Goal: Task Accomplishment & Management: Manage account settings

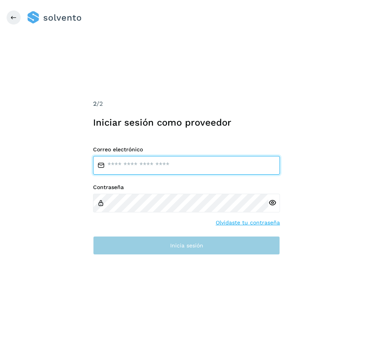
type input "**********"
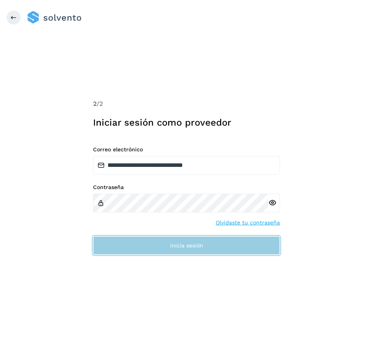
click at [136, 244] on button "Inicia sesión" at bounding box center [186, 245] width 187 height 19
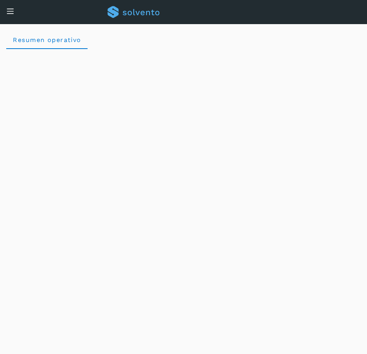
click at [13, 14] on icon at bounding box center [10, 11] width 8 height 8
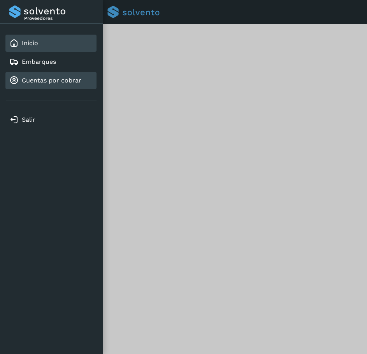
click at [39, 84] on link "Cuentas por cobrar" at bounding box center [52, 80] width 60 height 7
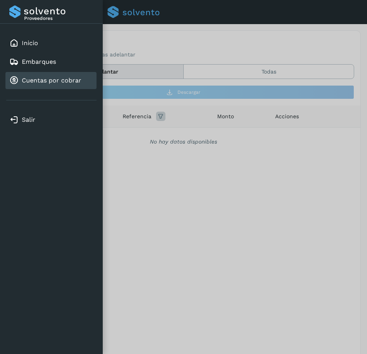
click at [189, 40] on div at bounding box center [183, 177] width 367 height 354
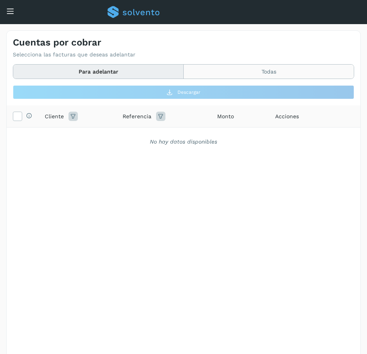
click at [244, 70] on button "Todas" at bounding box center [269, 72] width 170 height 14
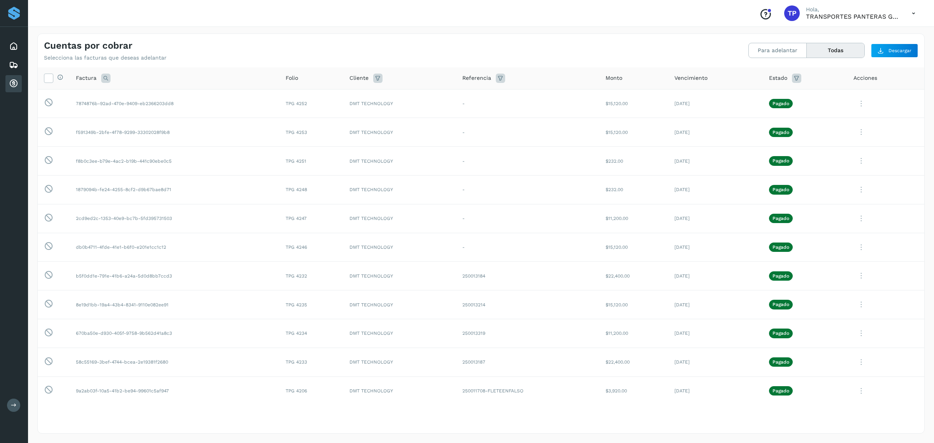
drag, startPoint x: 734, startPoint y: 4, endPoint x: 594, endPoint y: 31, distance: 142.0
click at [372, 31] on div "Cuentas por cobrar Selecciona las facturas que deseas adelantar Para adelantar …" at bounding box center [481, 233] width 906 height 419
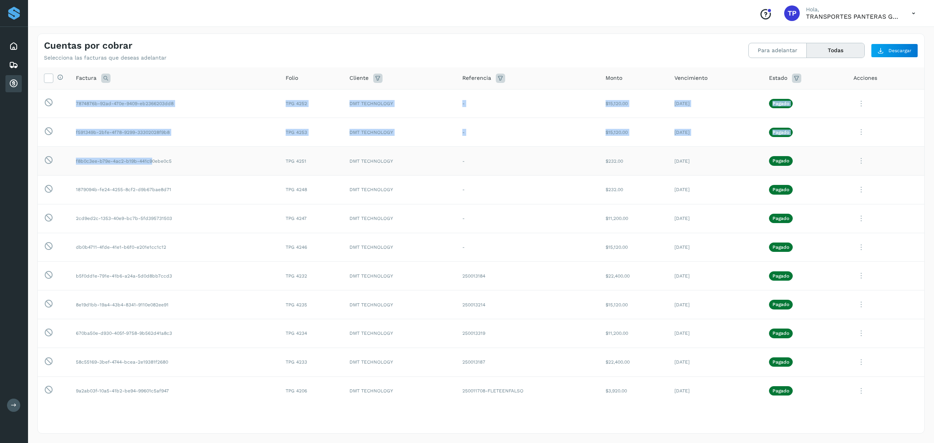
drag, startPoint x: 42, startPoint y: 102, endPoint x: 151, endPoint y: 168, distance: 127.4
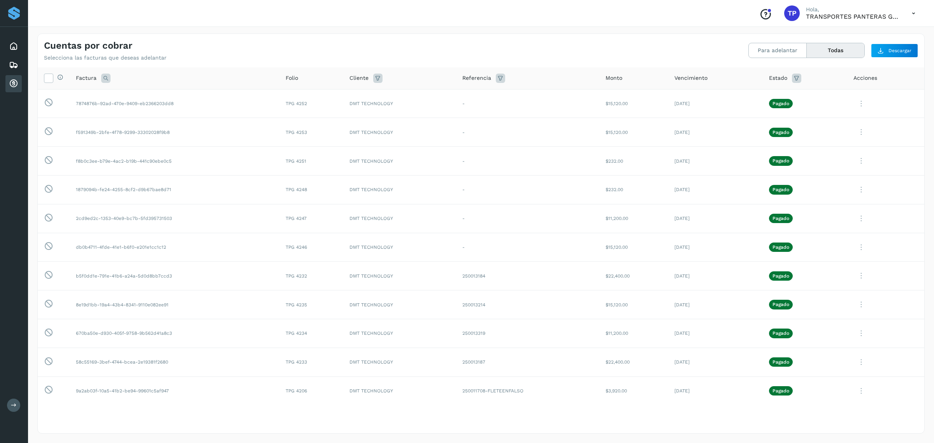
click at [372, 38] on div "Cuentas por cobrar Selecciona las facturas que deseas adelantar Para adelantar …" at bounding box center [481, 47] width 887 height 27
click at [372, 53] on span "Descargar" at bounding box center [899, 50] width 23 height 7
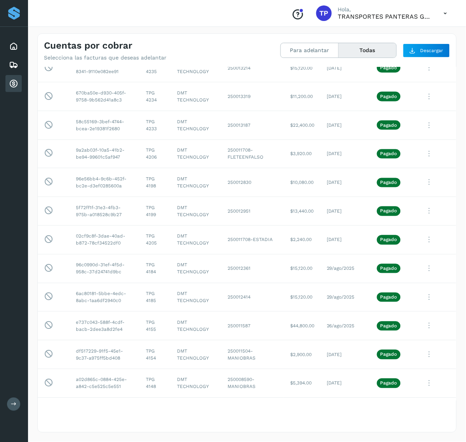
scroll to position [247, 0]
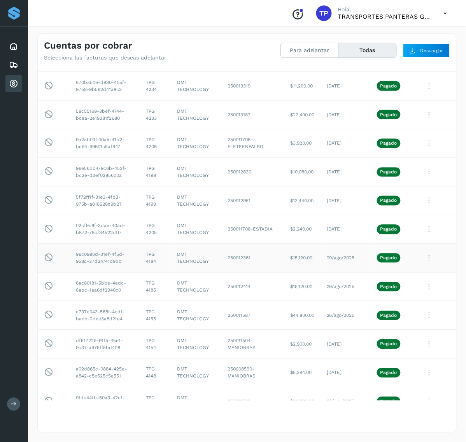
click at [146, 263] on td "TPG 4184" at bounding box center [155, 258] width 31 height 29
copy td "4184"
click at [148, 238] on td "TPG 4205" at bounding box center [155, 229] width 31 height 29
click at [145, 232] on td "TPG 4205" at bounding box center [155, 229] width 31 height 29
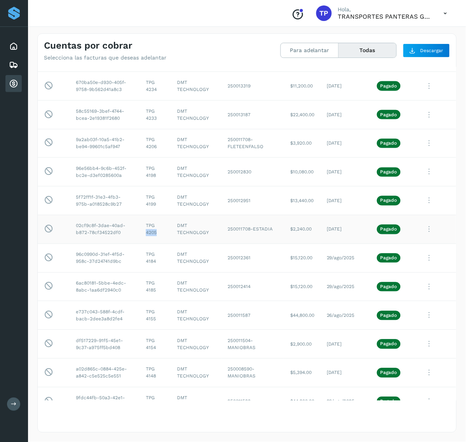
click at [145, 232] on td "TPG 4205" at bounding box center [155, 229] width 31 height 29
copy td "4205"
click at [222, 140] on td "250011708-FLETEENFALSO" at bounding box center [252, 143] width 63 height 29
copy td "250011708"
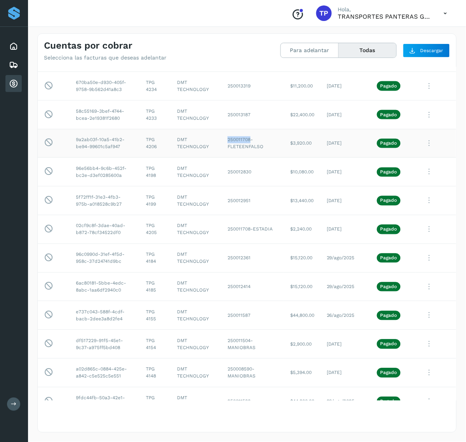
click at [238, 142] on td "250011708-FLETEENFALSO" at bounding box center [252, 143] width 63 height 29
click at [145, 118] on td "TPG 4233" at bounding box center [155, 114] width 31 height 29
copy td "4233"
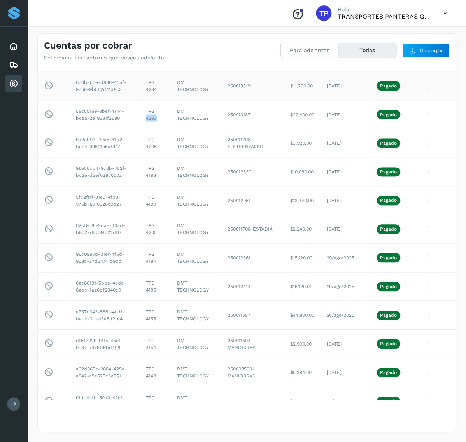
click at [146, 91] on td "TPG 4234" at bounding box center [155, 86] width 31 height 29
copy td "4234"
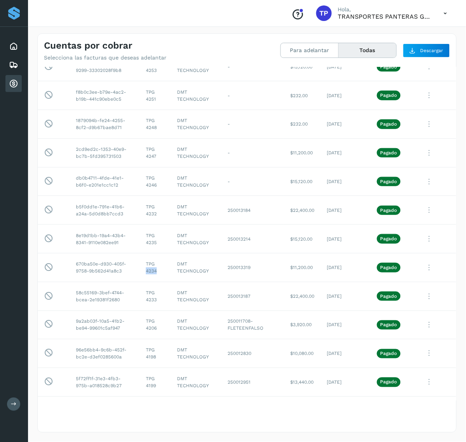
scroll to position [60, 0]
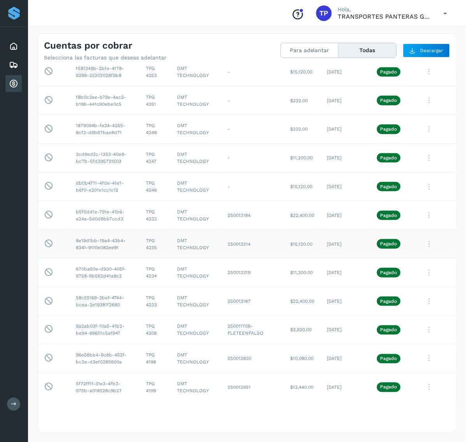
click at [148, 248] on td "TPG 4235" at bounding box center [155, 244] width 31 height 29
copy td "4235"
click at [146, 218] on td "TPG 4232" at bounding box center [155, 215] width 31 height 29
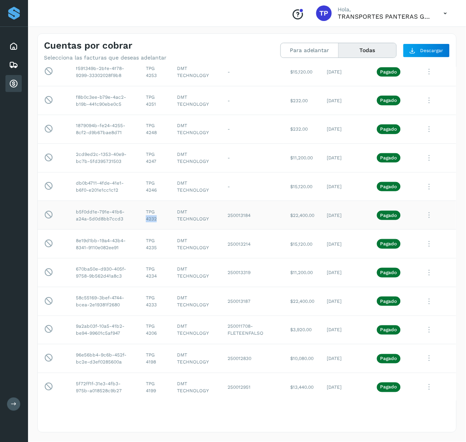
copy td "4232"
click at [148, 190] on td "TPG 4246" at bounding box center [155, 186] width 31 height 29
copy td "4246"
click at [145, 163] on td "TPG 4247" at bounding box center [155, 158] width 31 height 29
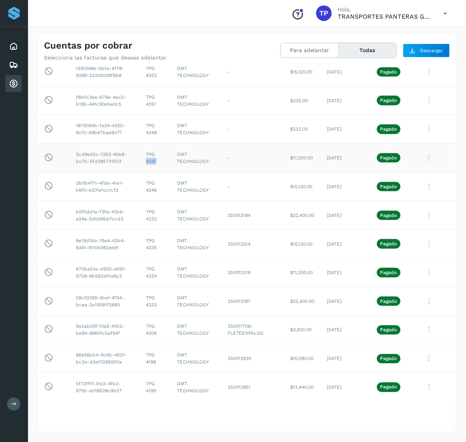
click at [145, 163] on td "TPG 4247" at bounding box center [155, 158] width 31 height 29
copy td "4247"
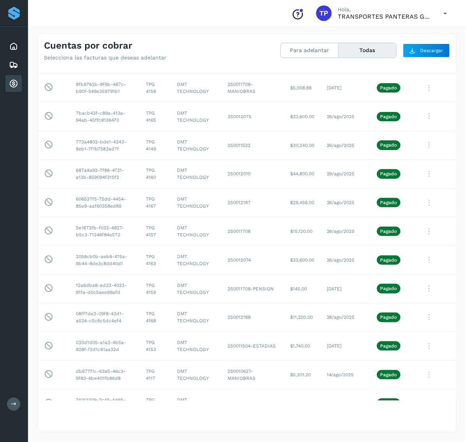
scroll to position [595, 0]
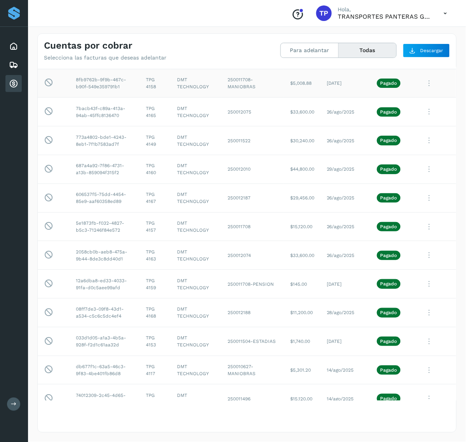
click at [372, 108] on button "Ver Detalle" at bounding box center [403, 102] width 93 height 15
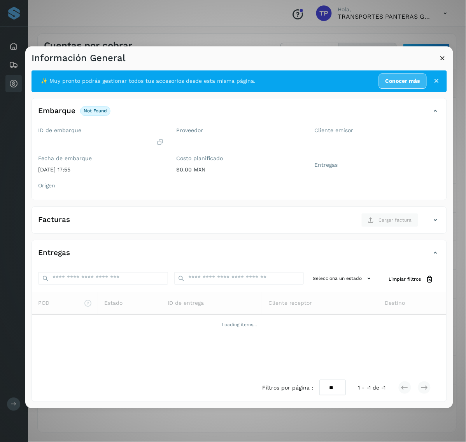
click at [372, 59] on icon at bounding box center [443, 58] width 8 height 8
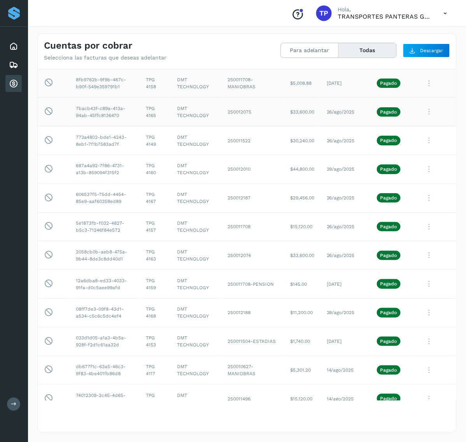
click at [148, 115] on td "TPG 4165" at bounding box center [155, 112] width 31 height 29
copy td "4165"
click at [146, 145] on td "TPG 4149" at bounding box center [155, 140] width 31 height 29
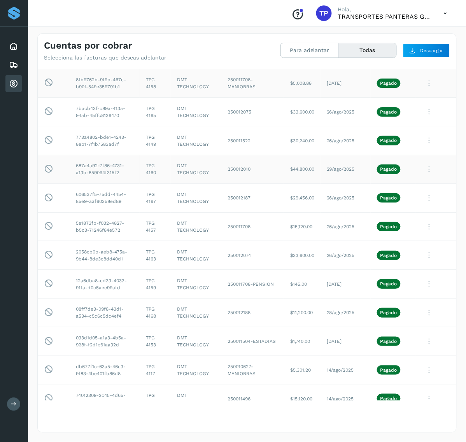
click at [145, 175] on td "TPG 4160" at bounding box center [155, 169] width 31 height 29
click at [145, 204] on td "TPG 4167" at bounding box center [155, 198] width 31 height 29
click at [148, 234] on td "TPG 4157" at bounding box center [155, 226] width 31 height 29
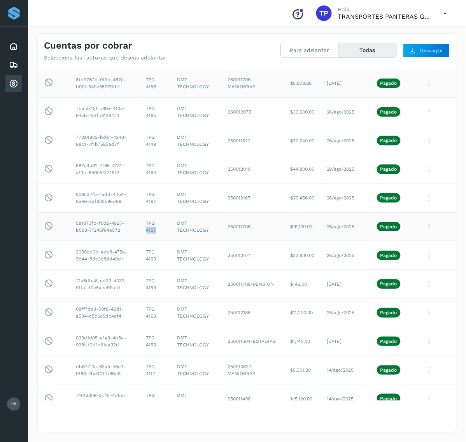
click at [148, 234] on td "TPG 4157" at bounding box center [155, 226] width 31 height 29
click at [144, 261] on td "TPG 4163" at bounding box center [155, 255] width 31 height 29
click at [150, 290] on td "TPG 4159" at bounding box center [155, 284] width 31 height 29
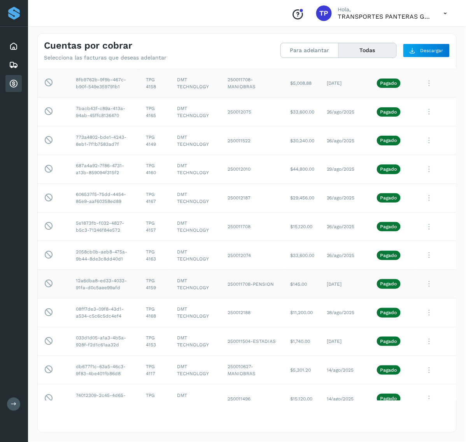
click at [145, 290] on td "TPG 4159" at bounding box center [155, 284] width 31 height 29
click at [148, 316] on td "TPG 4168" at bounding box center [155, 312] width 31 height 29
click at [144, 318] on td "TPG 4168" at bounding box center [155, 312] width 31 height 29
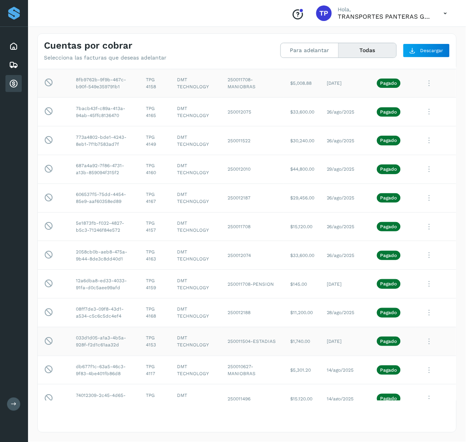
click at [148, 346] on td "TPG 4153" at bounding box center [155, 341] width 31 height 29
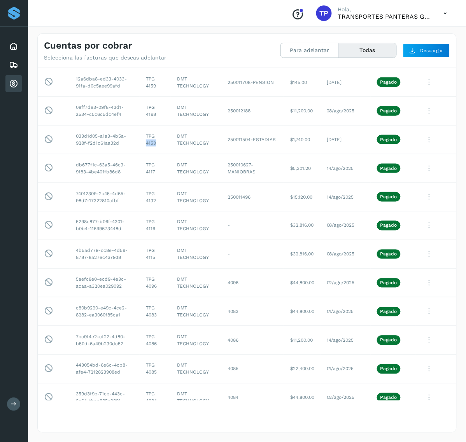
scroll to position [812, 0]
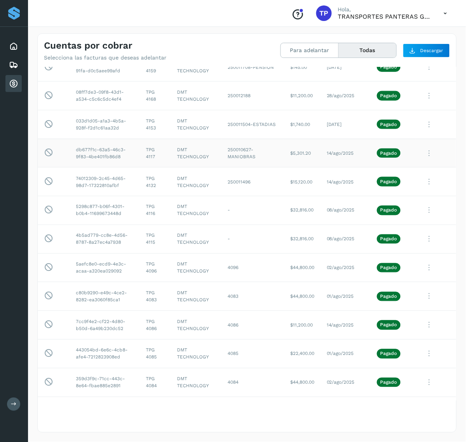
click at [147, 158] on td "TPG 4117" at bounding box center [155, 153] width 31 height 29
click at [143, 189] on td "TPG 4132" at bounding box center [155, 182] width 31 height 29
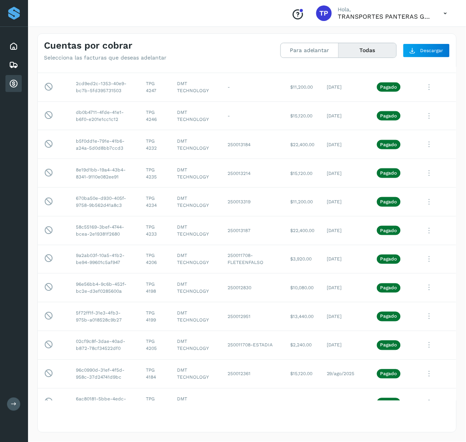
scroll to position [0, 0]
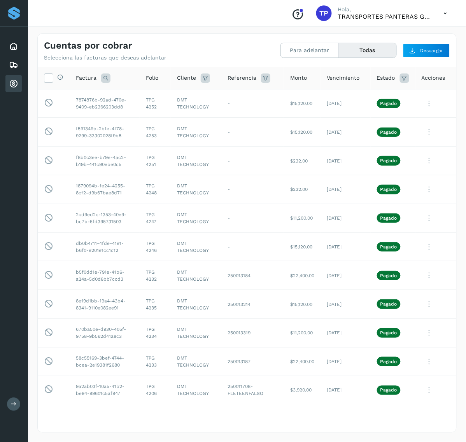
click at [261, 78] on icon at bounding box center [265, 78] width 9 height 9
click at [261, 79] on icon at bounding box center [265, 78] width 9 height 9
click at [201, 78] on icon at bounding box center [205, 78] width 9 height 9
click at [321, 86] on th "Monto" at bounding box center [346, 78] width 50 height 22
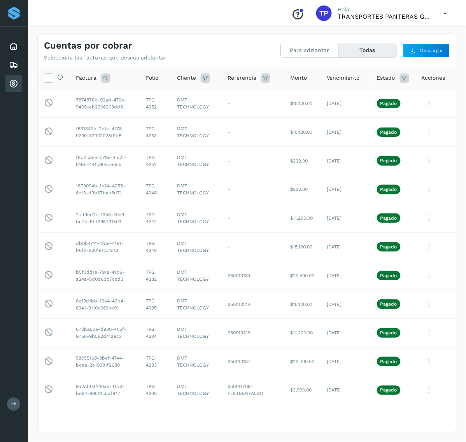
click at [351, 78] on span "Vencimiento" at bounding box center [343, 78] width 33 height 8
click at [345, 81] on span "Vencimiento" at bounding box center [343, 78] width 33 height 8
click at [103, 79] on icon at bounding box center [105, 78] width 9 height 9
click at [201, 76] on icon at bounding box center [205, 78] width 9 height 9
click at [292, 101] on icon at bounding box center [292, 97] width 8 height 8
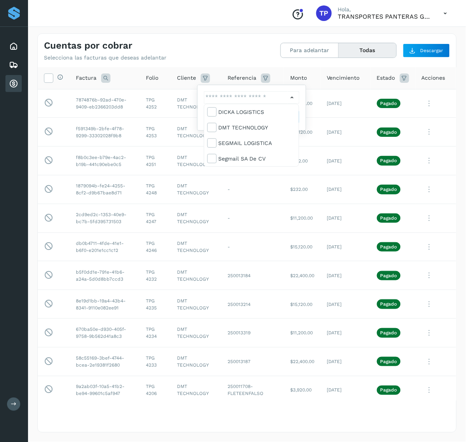
click at [241, 48] on div at bounding box center [233, 221] width 466 height 442
click at [290, 81] on span "Monto" at bounding box center [298, 78] width 17 height 8
click at [290, 78] on span "Monto" at bounding box center [298, 78] width 17 height 8
click at [371, 72] on th "Vencimiento" at bounding box center [393, 78] width 45 height 22
click at [372, 79] on span "Estado" at bounding box center [386, 78] width 18 height 8
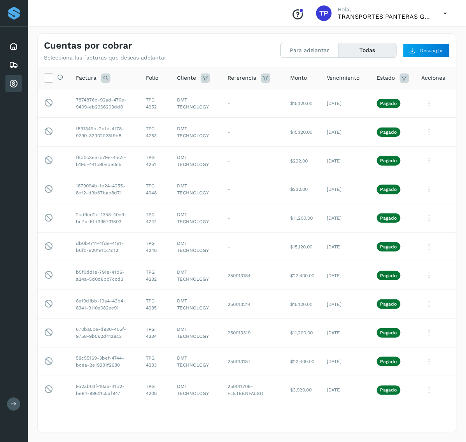
click at [372, 78] on th "Estado" at bounding box center [436, 78] width 41 height 22
click at [372, 78] on icon at bounding box center [404, 78] width 9 height 9
click at [372, 96] on icon at bounding box center [388, 97] width 8 height 8
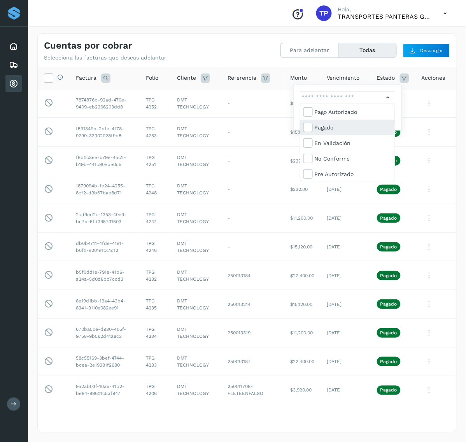
click at [349, 124] on div "Pagado" at bounding box center [353, 127] width 77 height 9
type input "**********"
click at [372, 80] on div at bounding box center [233, 221] width 466 height 442
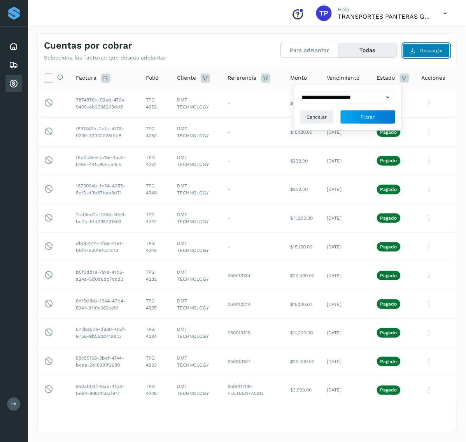
click at [372, 49] on span "Descargar" at bounding box center [432, 50] width 23 height 7
